Goal: Find contact information: Find contact information

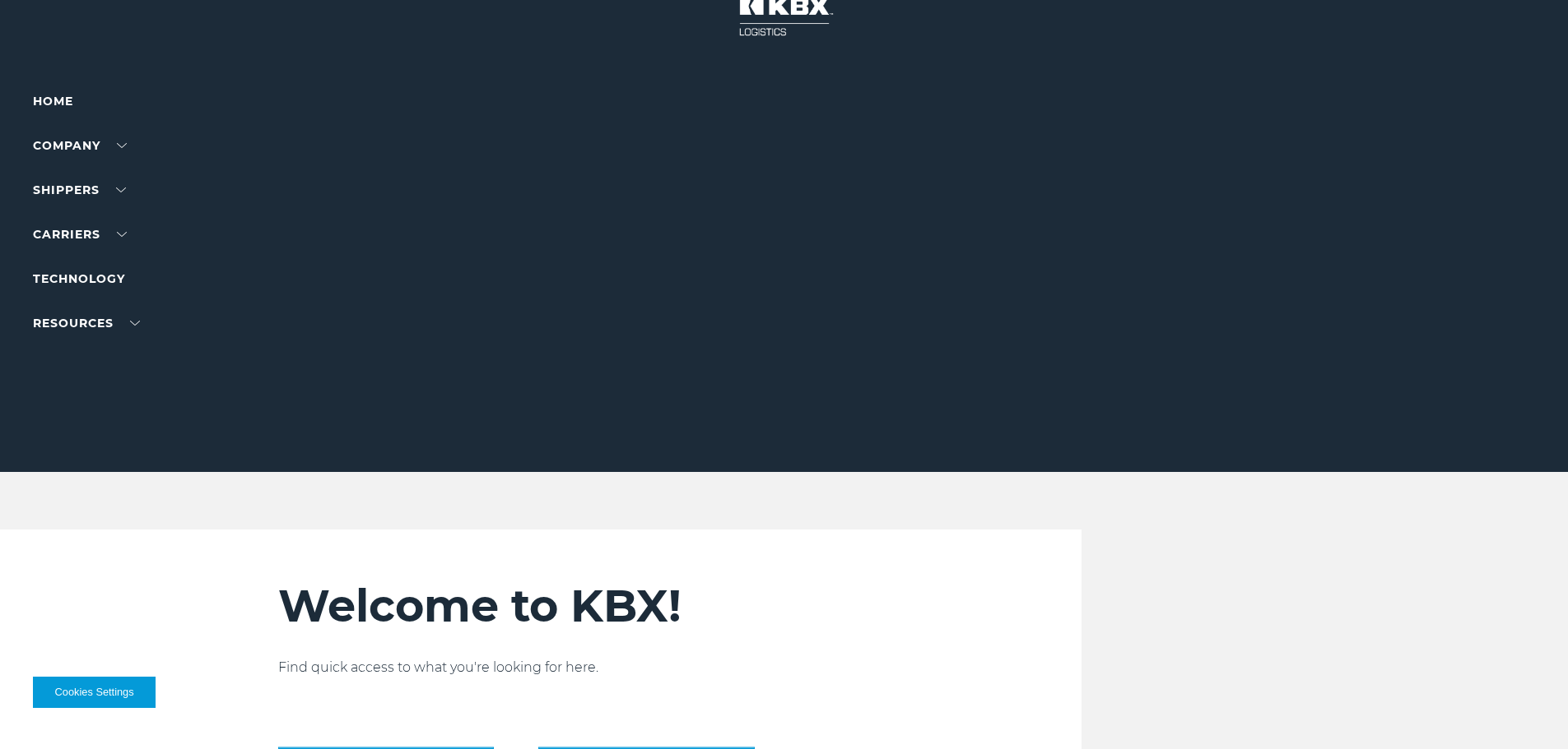
scroll to position [82, 0]
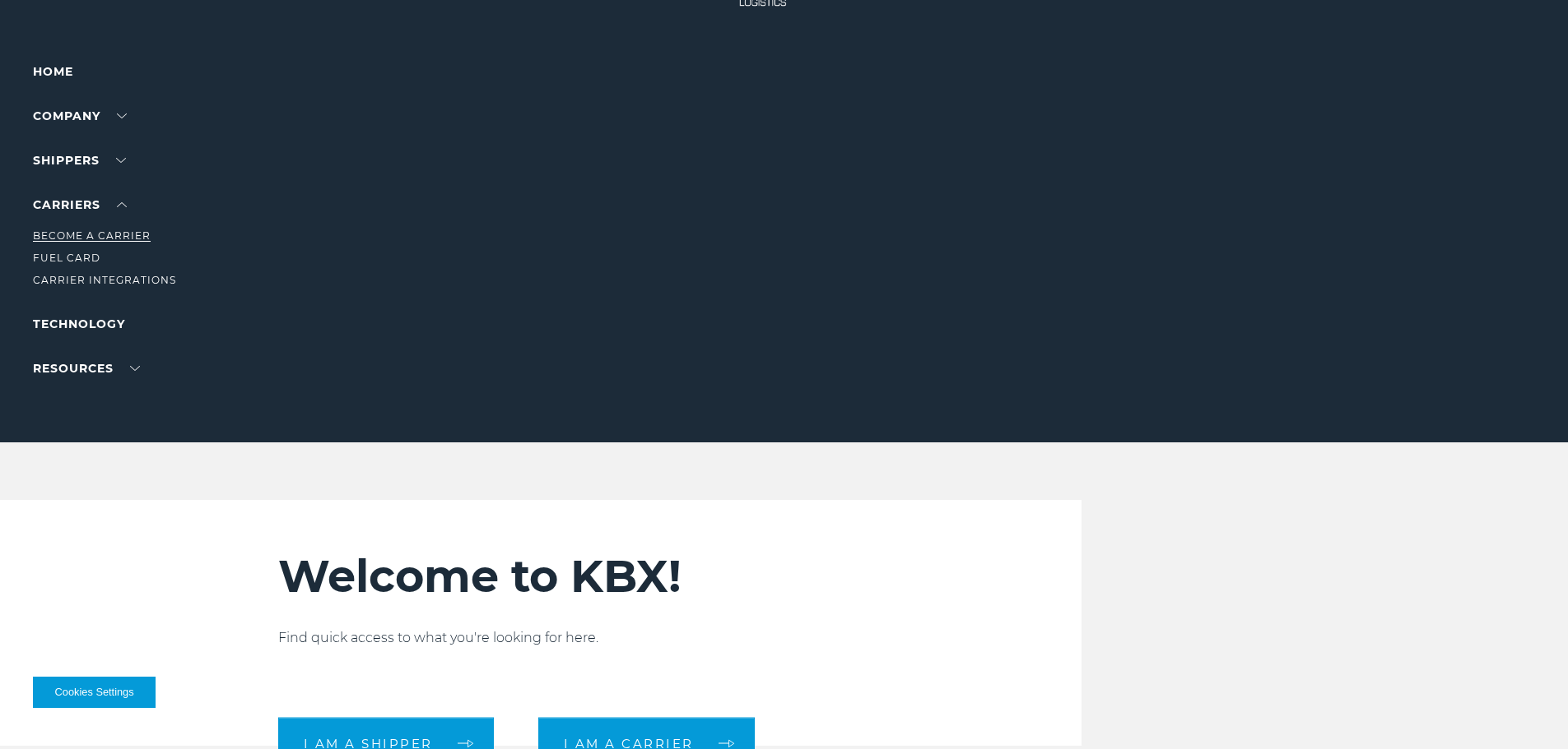
click at [98, 235] on link "Become a Carrier" at bounding box center [92, 235] width 117 height 12
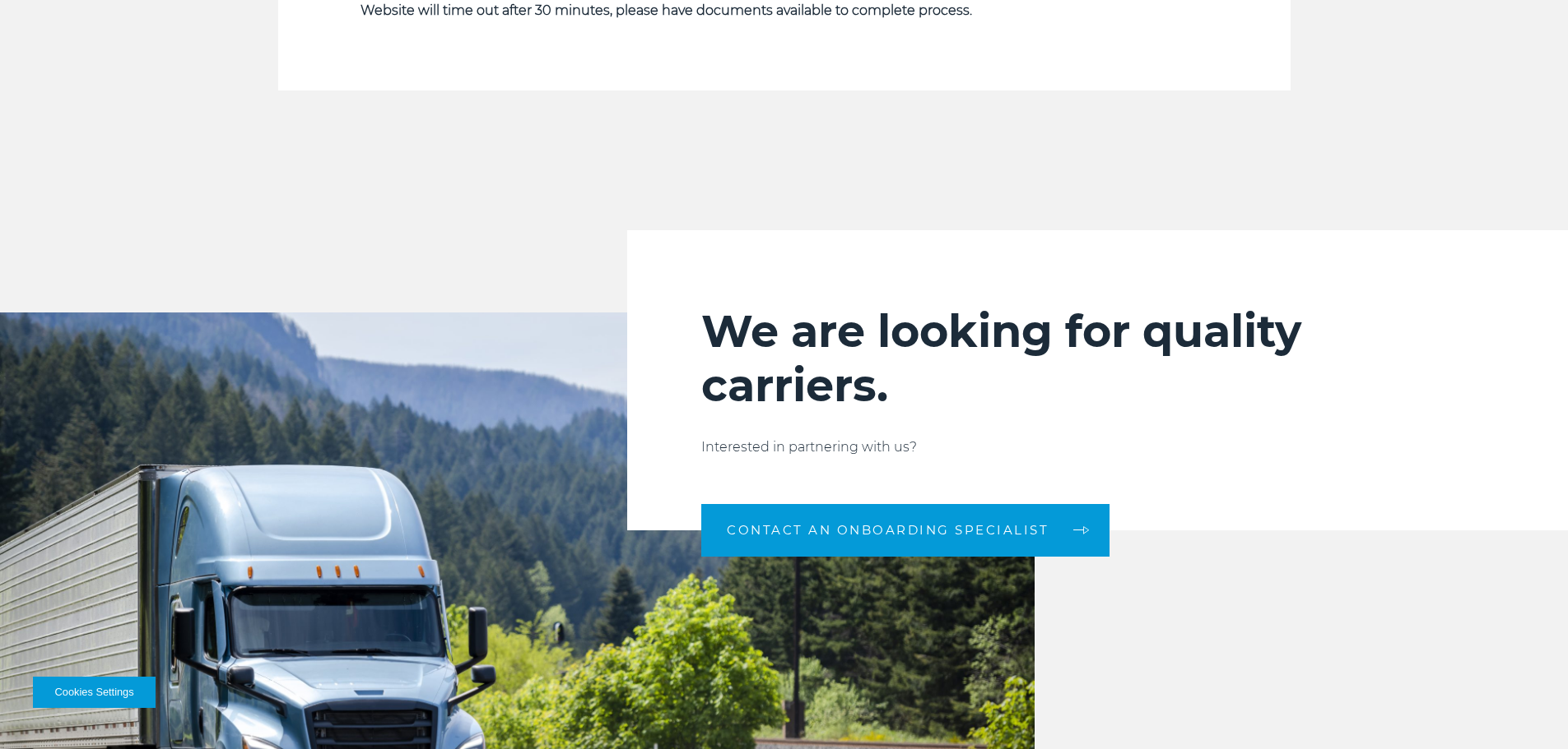
scroll to position [1495, 0]
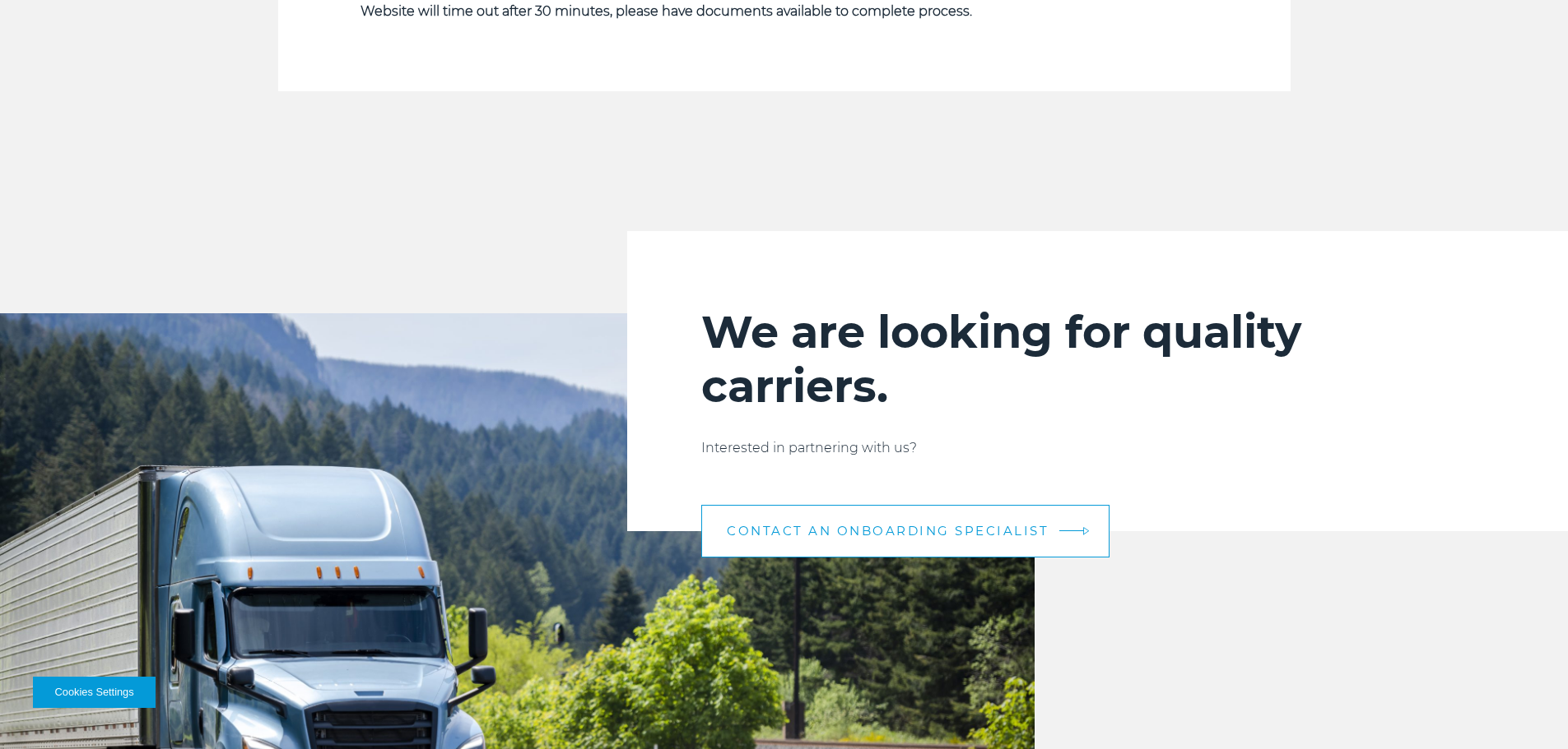
click at [863, 528] on span "CONTACT AN ONBOARDING SPECIALIST" at bounding box center [888, 531] width 322 height 12
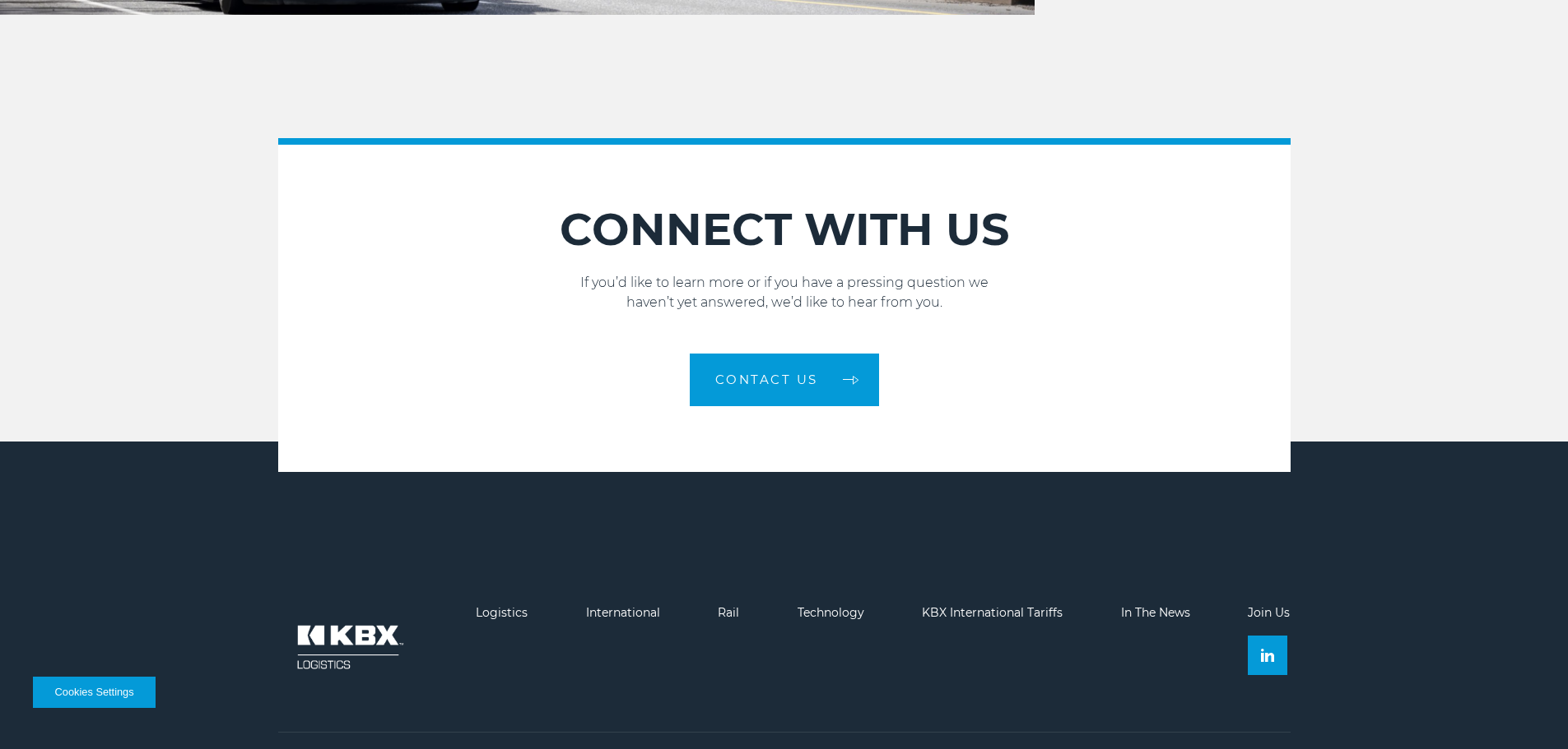
scroll to position [2400, 0]
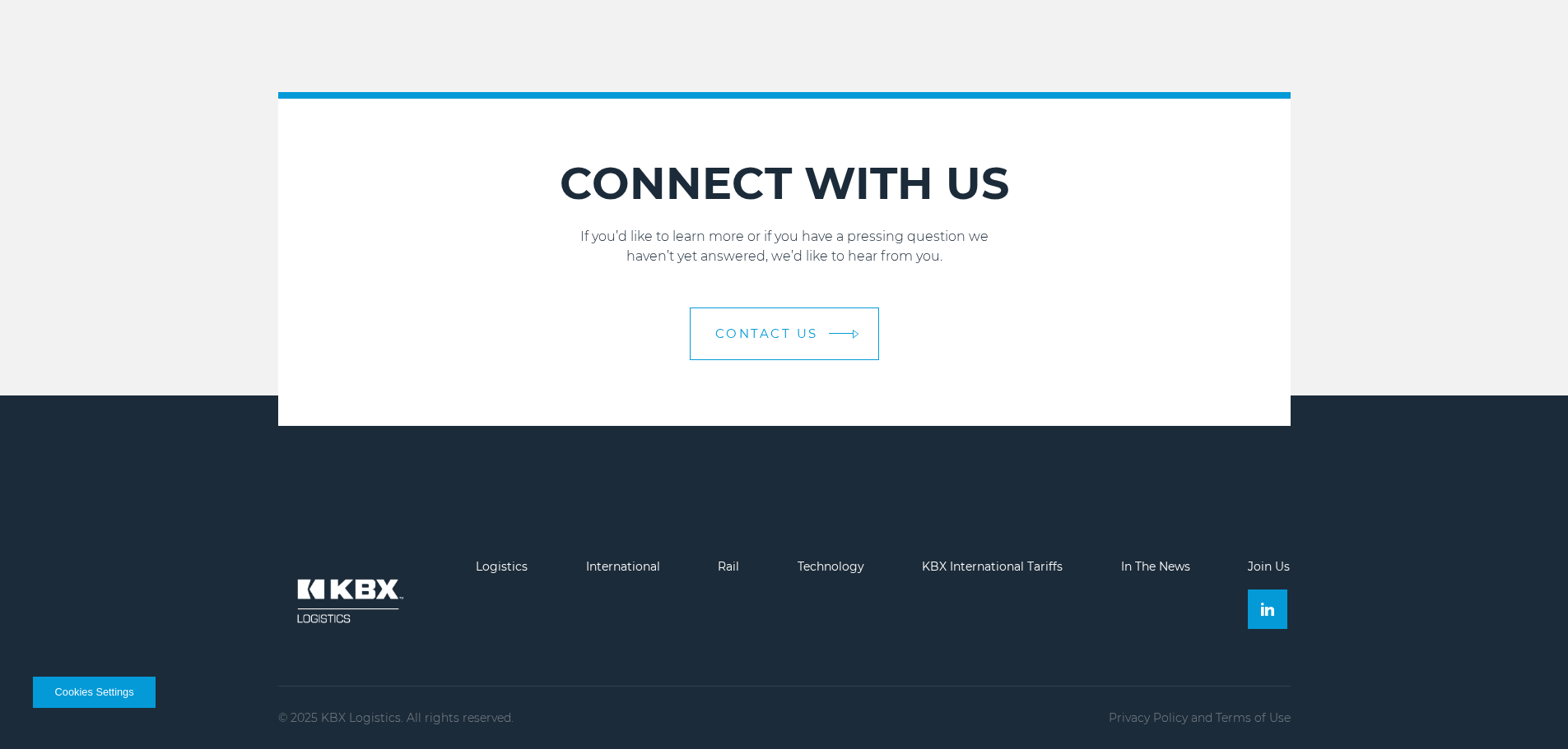
click at [833, 354] on link "Contact Us" at bounding box center [784, 334] width 189 height 52
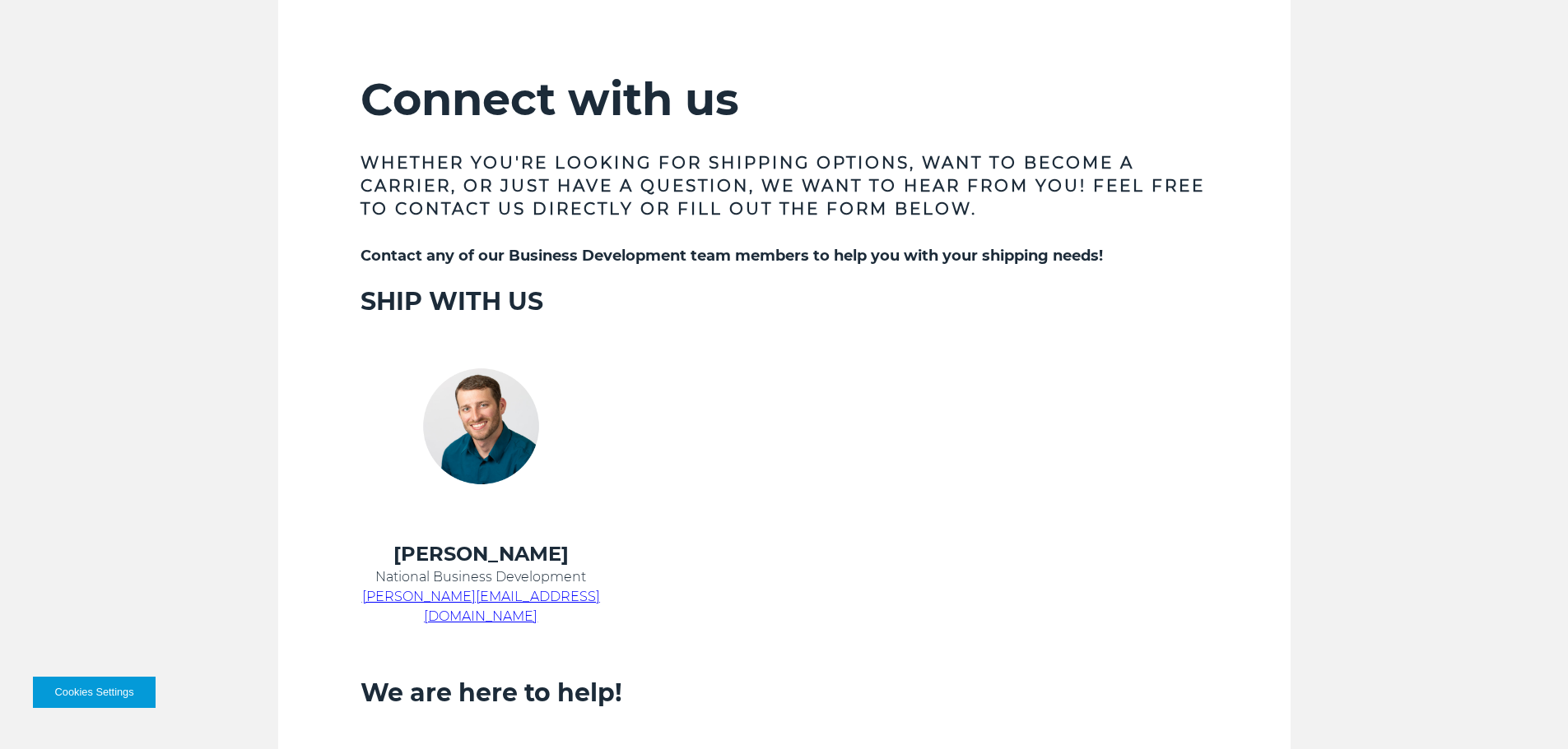
scroll to position [658, 0]
